Goal: Task Accomplishment & Management: Check status

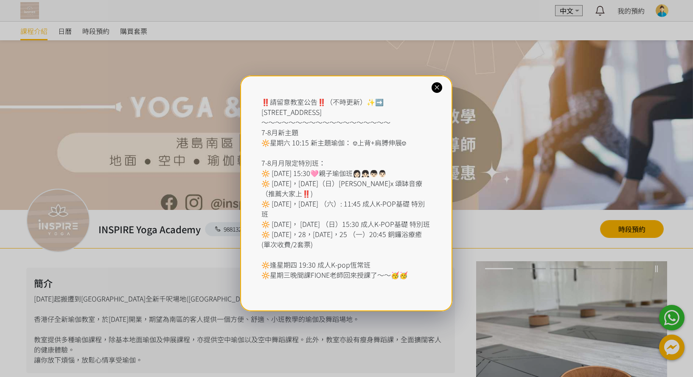
click at [440, 84] on icon at bounding box center [437, 88] width 8 height 8
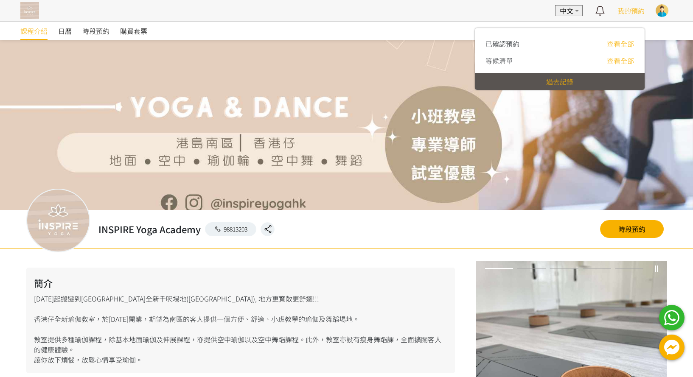
click at [634, 17] on div "我的預約" at bounding box center [631, 10] width 27 height 21
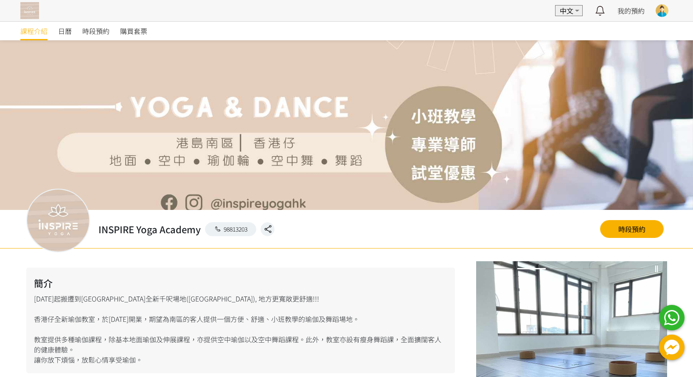
click at [659, 12] on div at bounding box center [662, 10] width 13 height 13
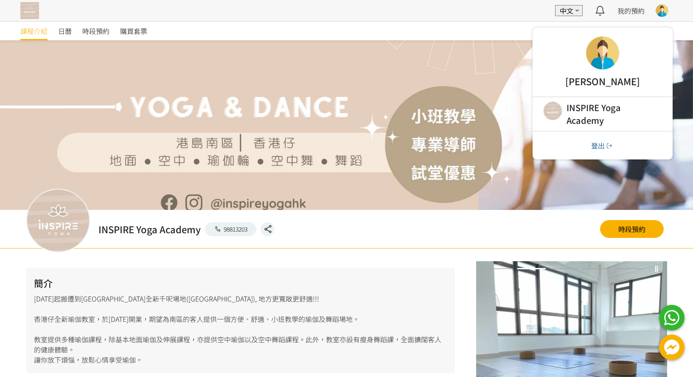
click at [596, 54] on div at bounding box center [602, 52] width 33 height 33
click at [185, 59] on div at bounding box center [346, 125] width 693 height 170
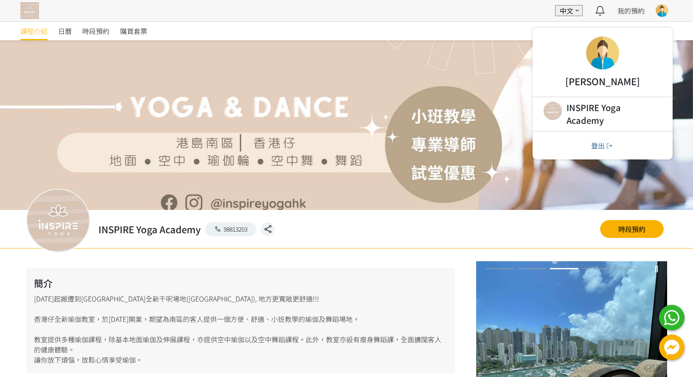
click at [152, 30] on div "購買套票" at bounding box center [139, 31] width 38 height 19
click at [141, 31] on span "購買套票" at bounding box center [133, 31] width 27 height 10
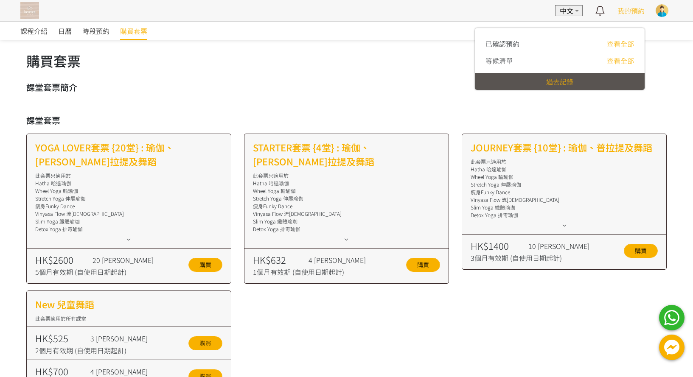
click at [637, 11] on span "我的預約" at bounding box center [631, 11] width 27 height 10
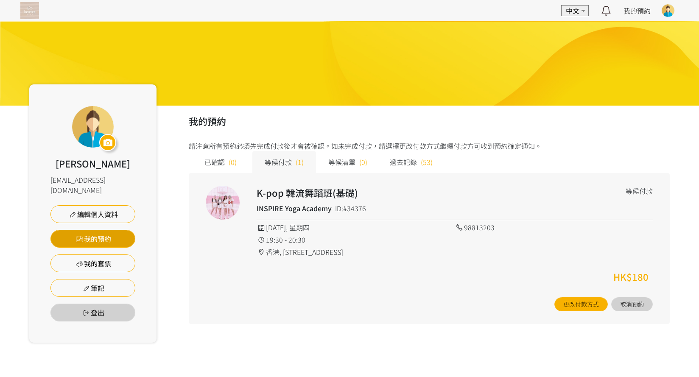
click at [101, 230] on link "我的預約" at bounding box center [93, 239] width 85 height 18
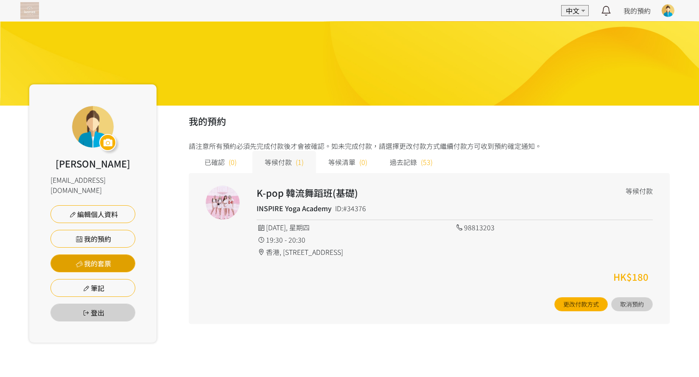
click at [96, 255] on link "我的套票" at bounding box center [93, 264] width 85 height 18
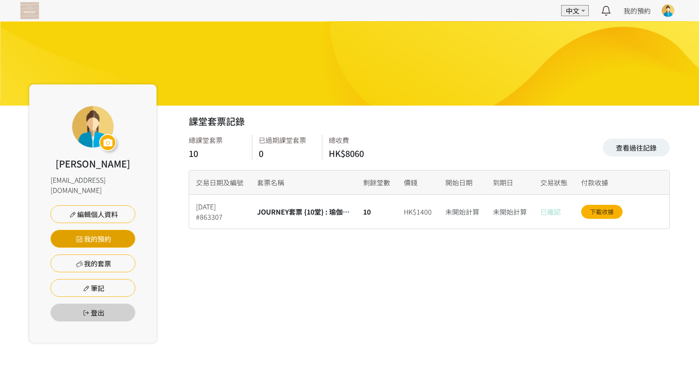
click at [102, 230] on link "我的預約" at bounding box center [93, 239] width 85 height 18
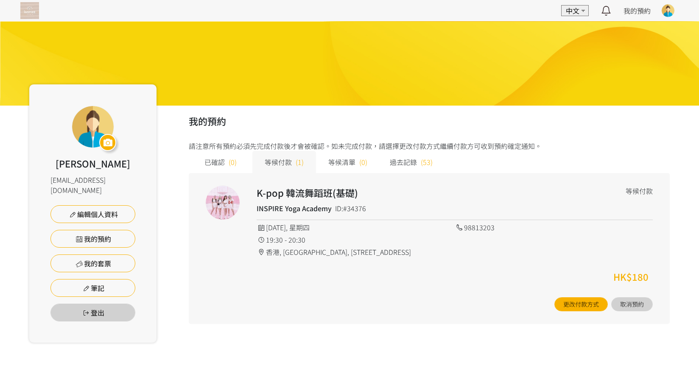
click at [213, 163] on span "已確認" at bounding box center [215, 162] width 20 height 10
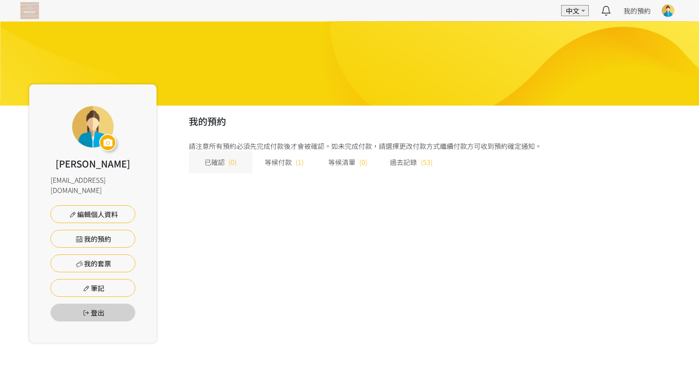
click at [279, 164] on span "等候付款" at bounding box center [278, 162] width 27 height 10
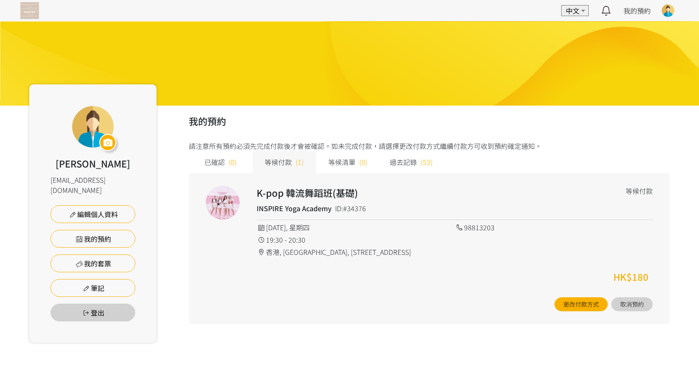
click at [359, 161] on div "等候清單 (0)" at bounding box center [348, 162] width 64 height 22
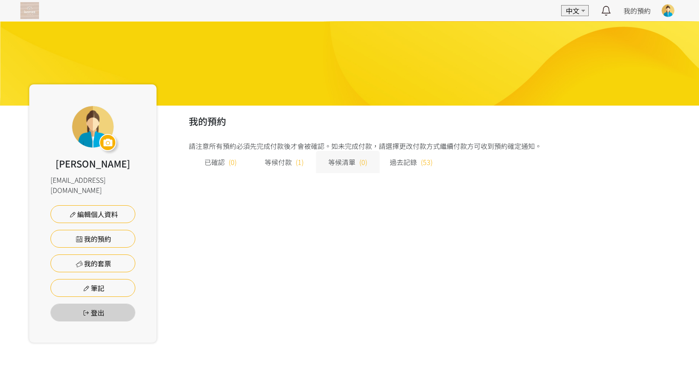
click at [402, 162] on span "過去記錄" at bounding box center [403, 162] width 27 height 10
